Goal: Information Seeking & Learning: Learn about a topic

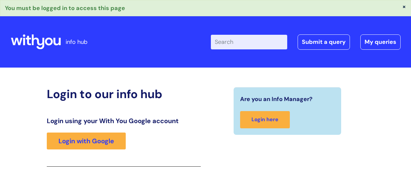
scroll to position [115, 0]
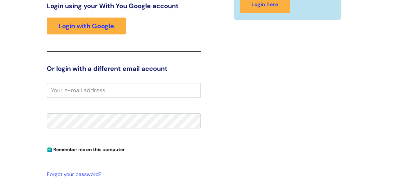
click at [249, 94] on div "Are you an Info Manager? Login here" at bounding box center [288, 103] width 164 height 262
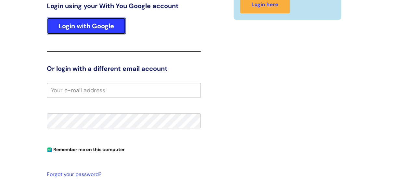
click at [97, 29] on link "Login with Google" at bounding box center [86, 26] width 79 height 17
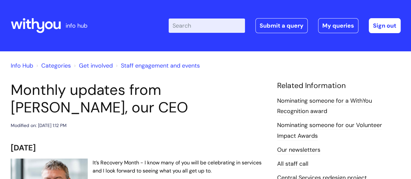
click at [97, 29] on div "info hub" at bounding box center [59, 25] width 97 height 38
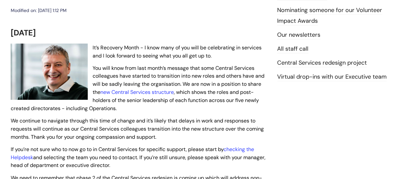
scroll to position [130, 0]
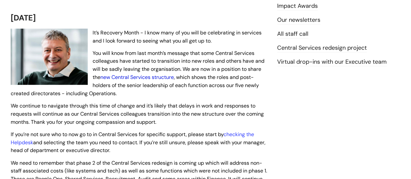
click at [139, 77] on link "new Central Services structure" at bounding box center [136, 77] width 73 height 7
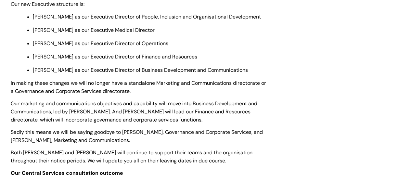
scroll to position [260, 0]
click at [164, 84] on span "In making these changes we will no longer have a standalone Marketing and Commu…" at bounding box center [138, 86] width 255 height 15
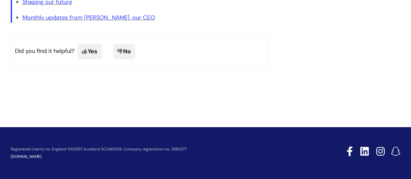
scroll to position [1323, 0]
